Goal: Navigation & Orientation: Find specific page/section

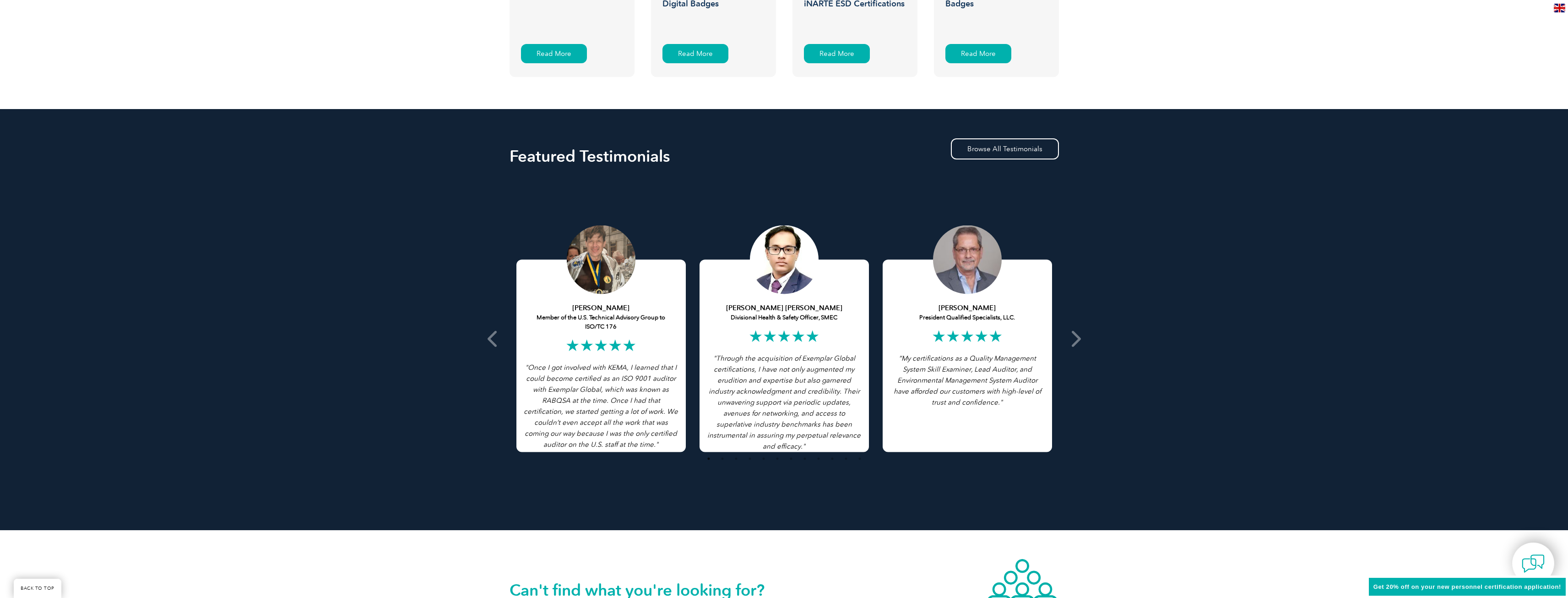
scroll to position [1912, 0]
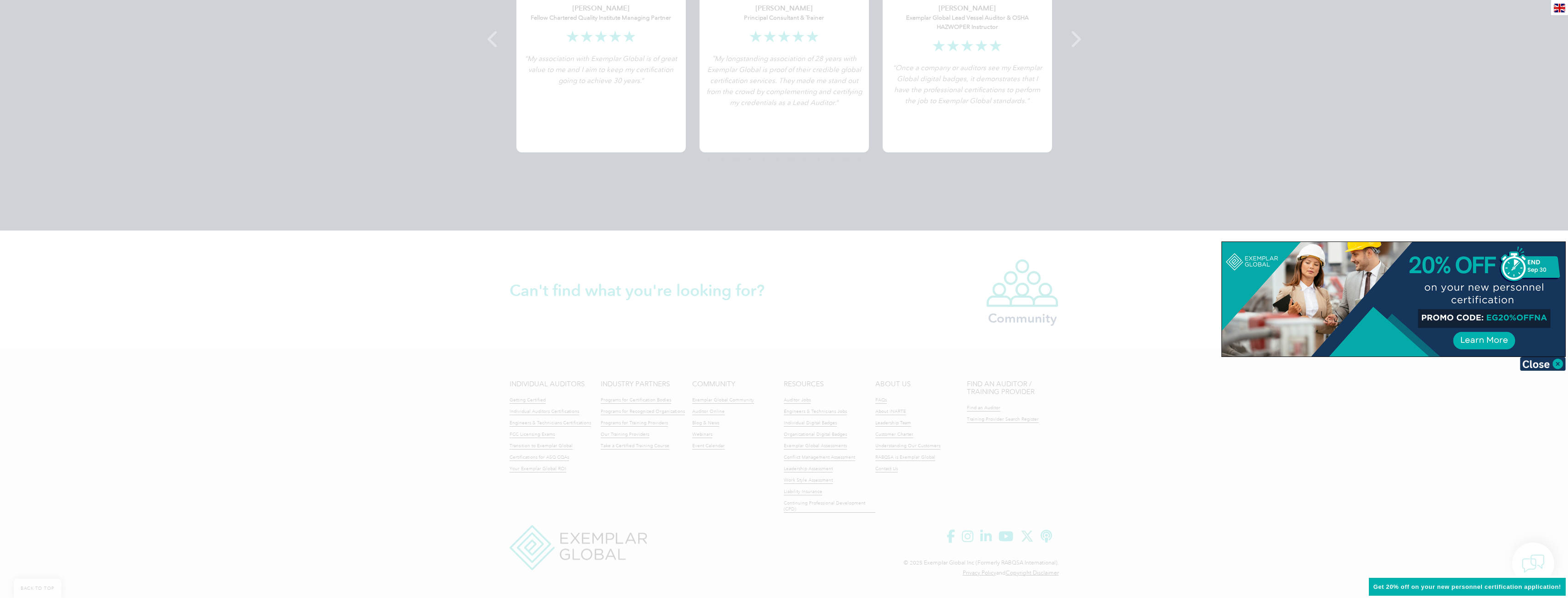
click at [1298, 452] on div at bounding box center [784, 299] width 1568 height 598
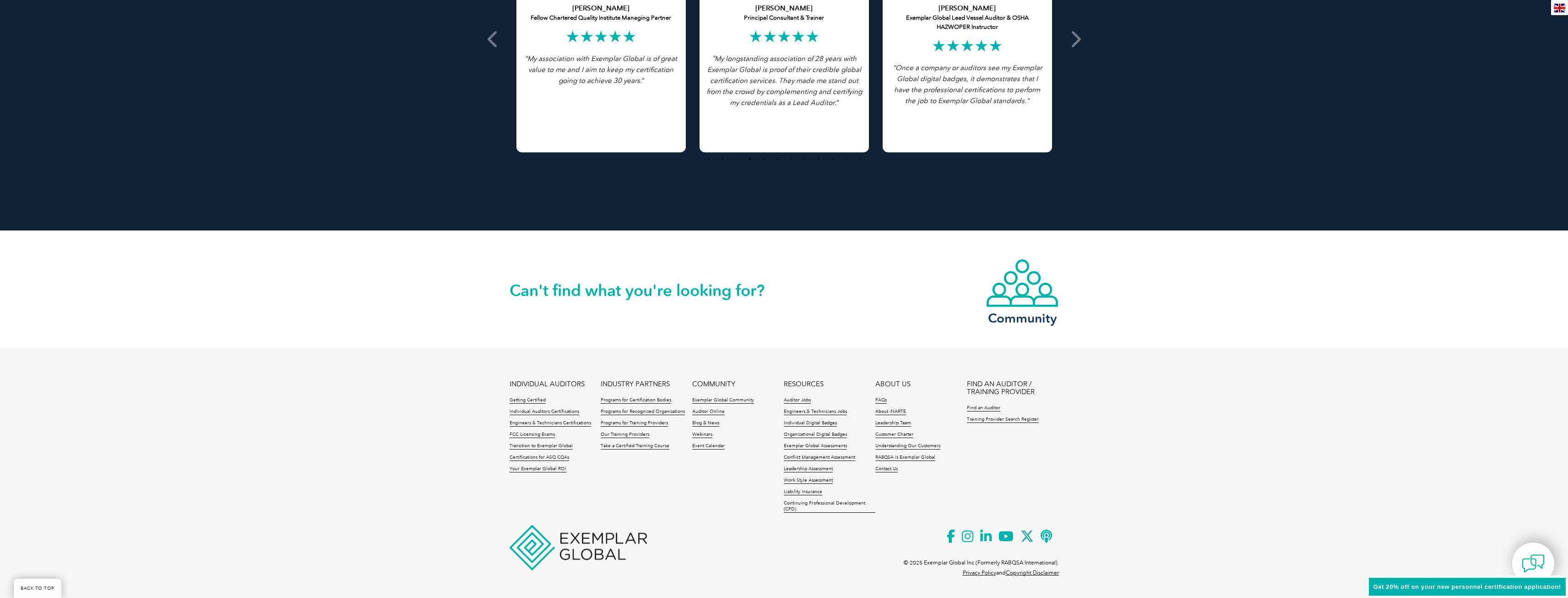
drag, startPoint x: 1076, startPoint y: 573, endPoint x: 1070, endPoint y: 559, distance: 15.2
click at [1060, 565] on footer "INDIVIDUAL AUDITORS Getting Certified Individual Auditors Certifications Engine…" at bounding box center [784, 470] width 1568 height 244
click at [1088, 541] on footer "INDIVIDUAL AUDITORS Getting Certified Individual Auditors Certifications Engine…" at bounding box center [784, 470] width 1568 height 244
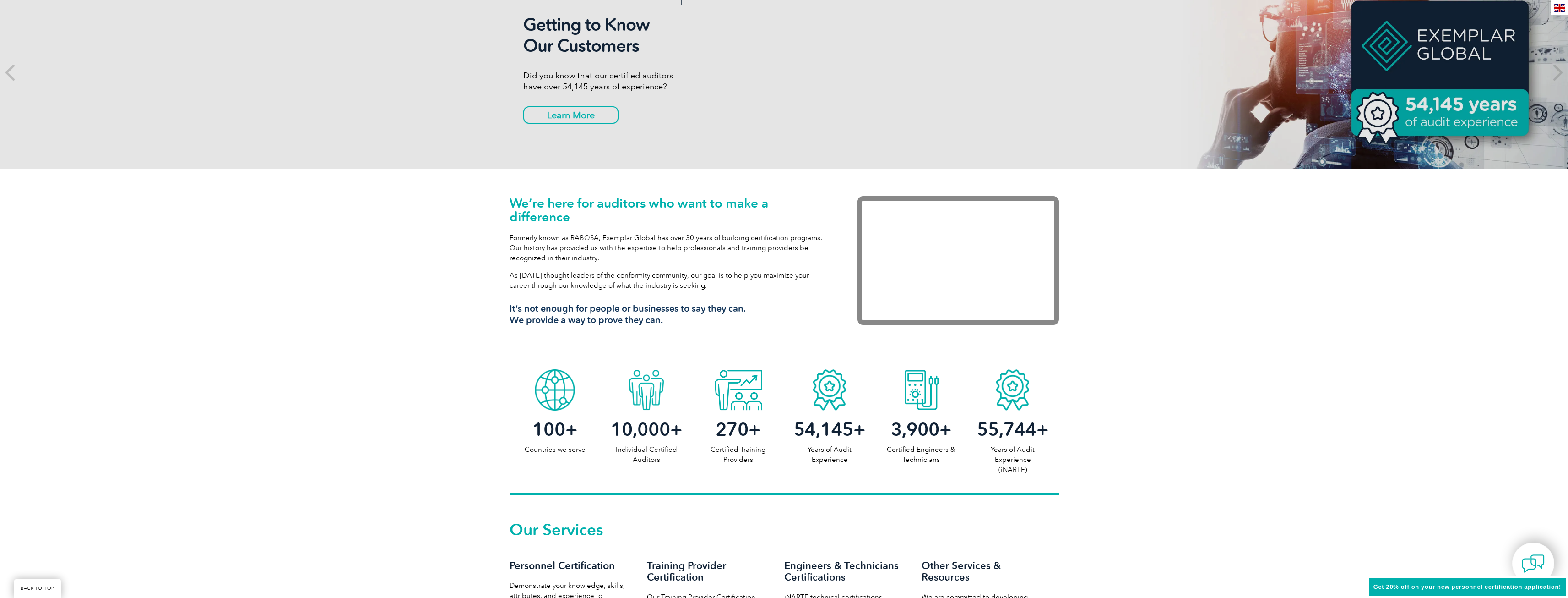
scroll to position [0, 0]
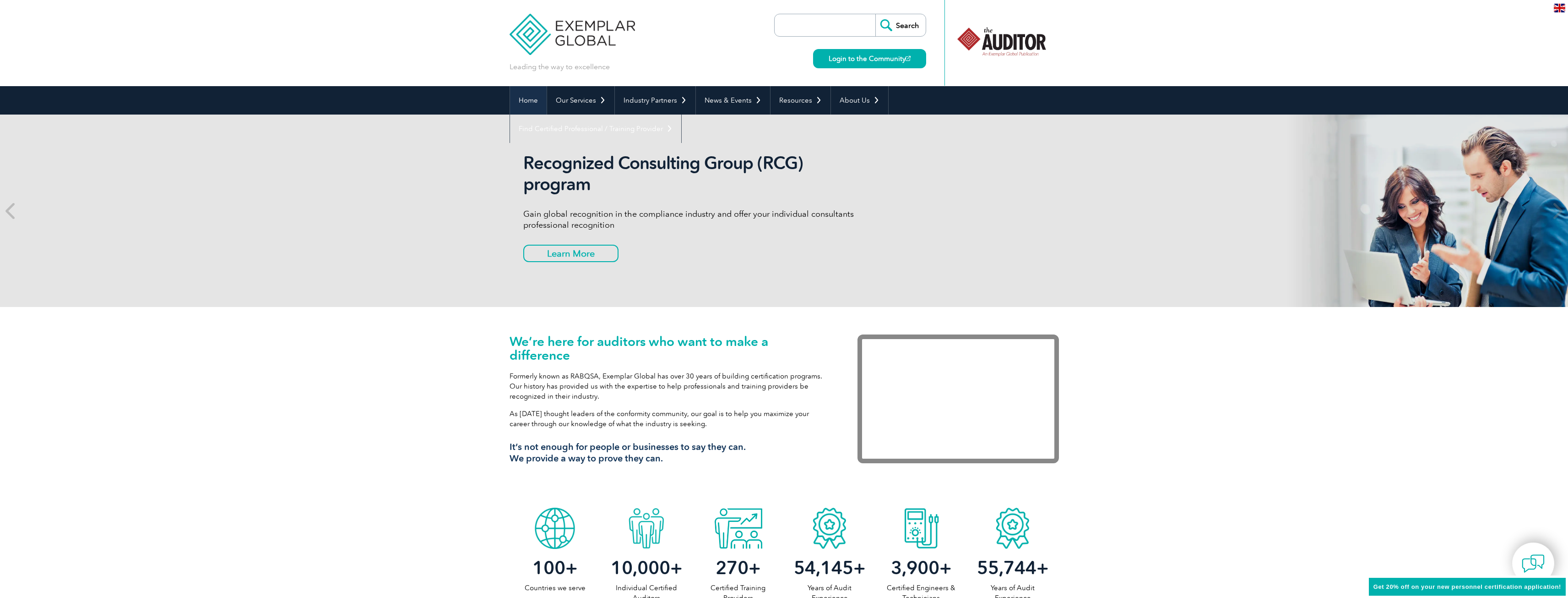
click at [527, 104] on link "Home" at bounding box center [528, 100] width 37 height 29
